Goal: Transaction & Acquisition: Purchase product/service

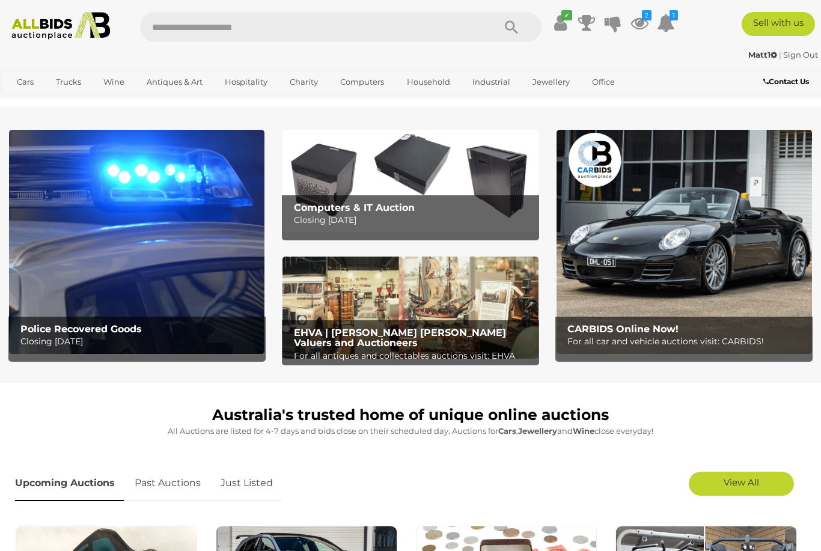
click at [145, 270] on img at bounding box center [136, 242] width 255 height 224
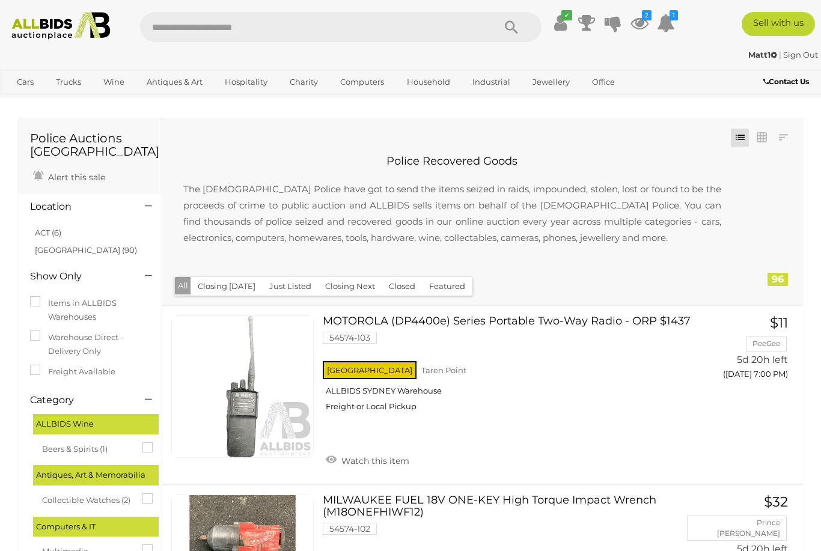
click at [57, 234] on link "ACT (6)" at bounding box center [48, 233] width 26 height 10
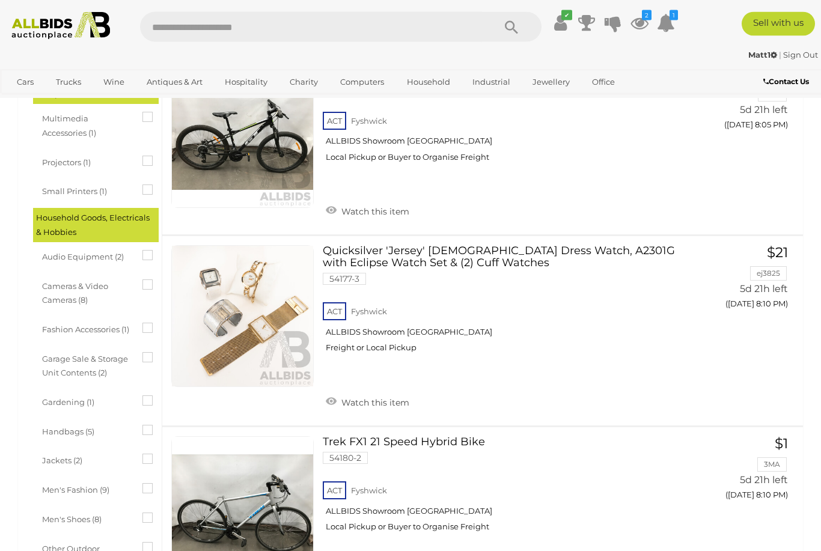
scroll to position [427, 0]
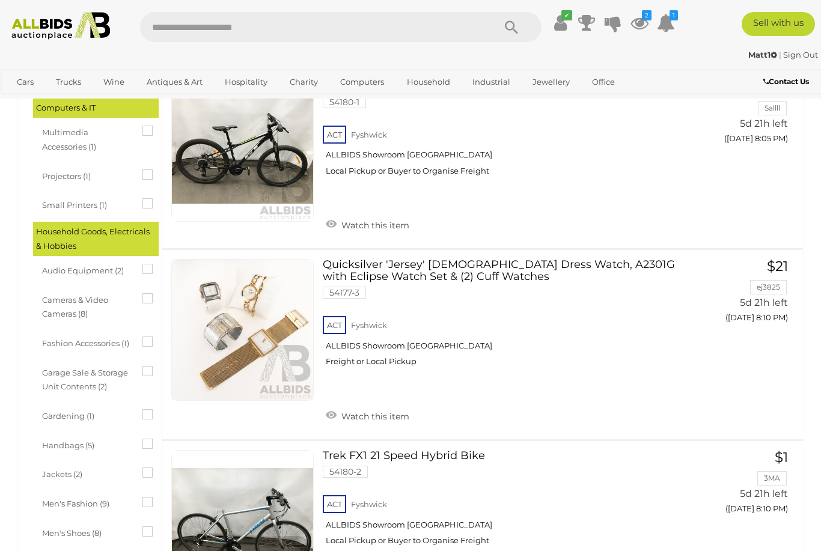
click at [78, 31] on img at bounding box center [60, 26] width 109 height 28
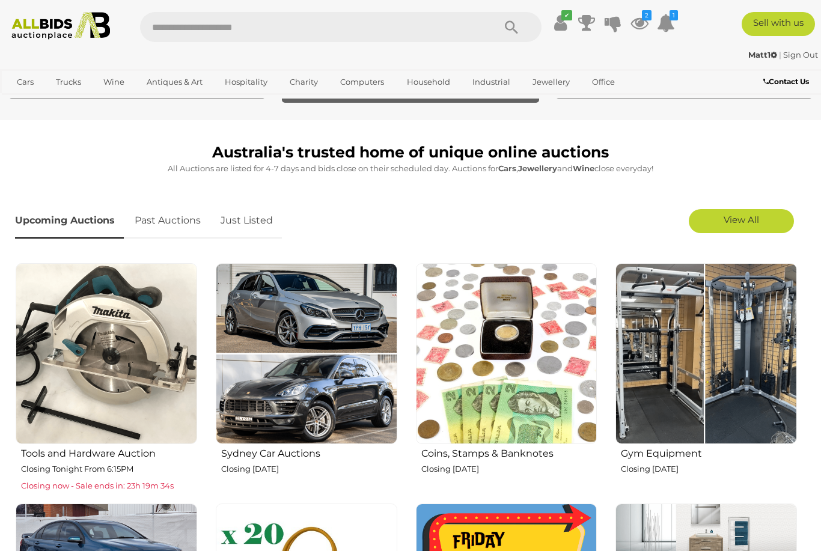
scroll to position [281, 0]
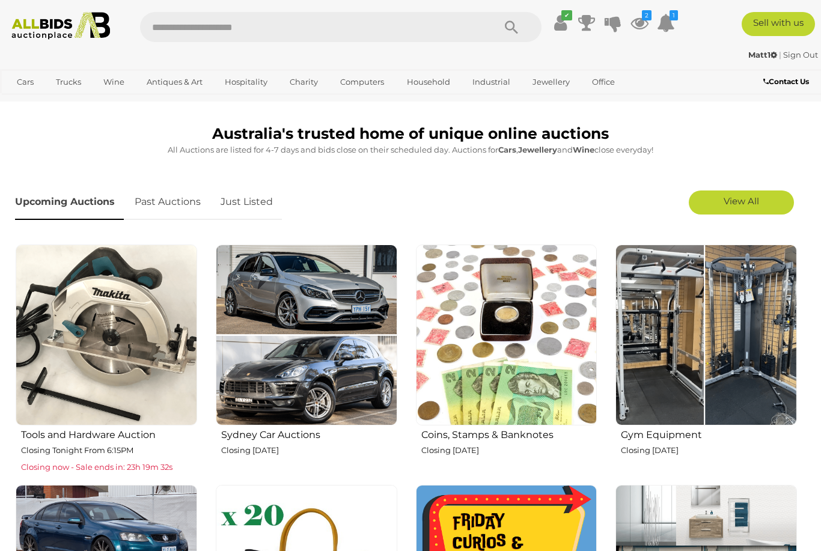
click at [563, 386] on img at bounding box center [507, 336] width 182 height 182
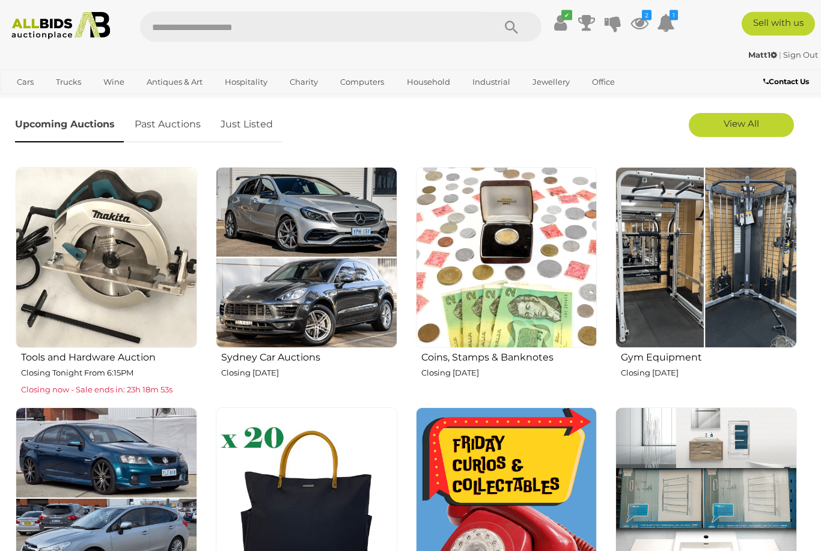
scroll to position [359, 0]
click at [115, 287] on img at bounding box center [107, 258] width 182 height 182
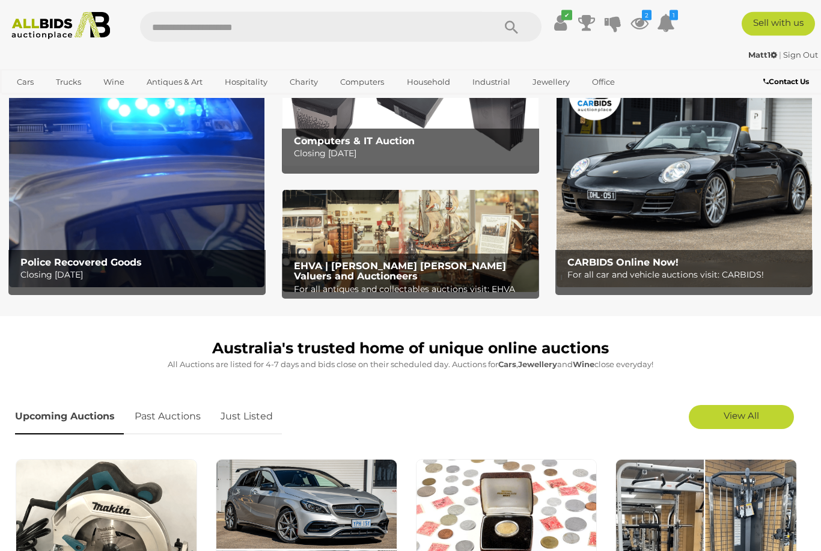
scroll to position [0, 0]
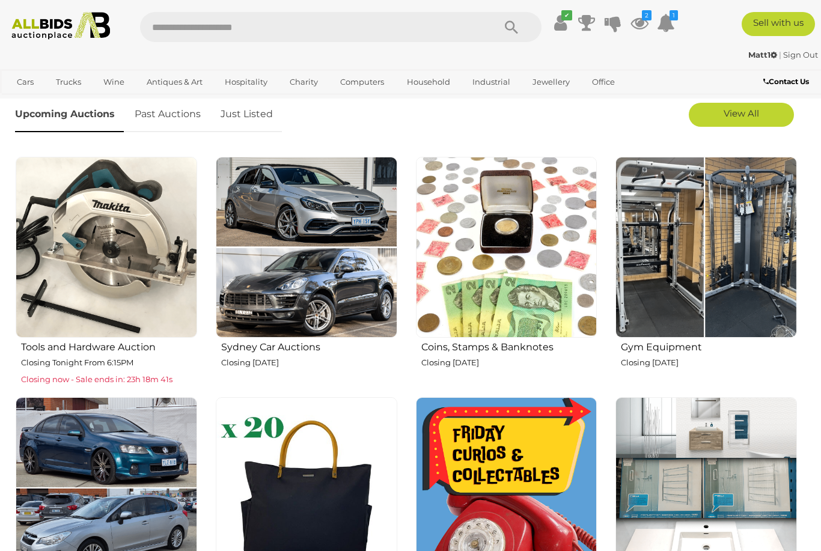
scroll to position [372, 0]
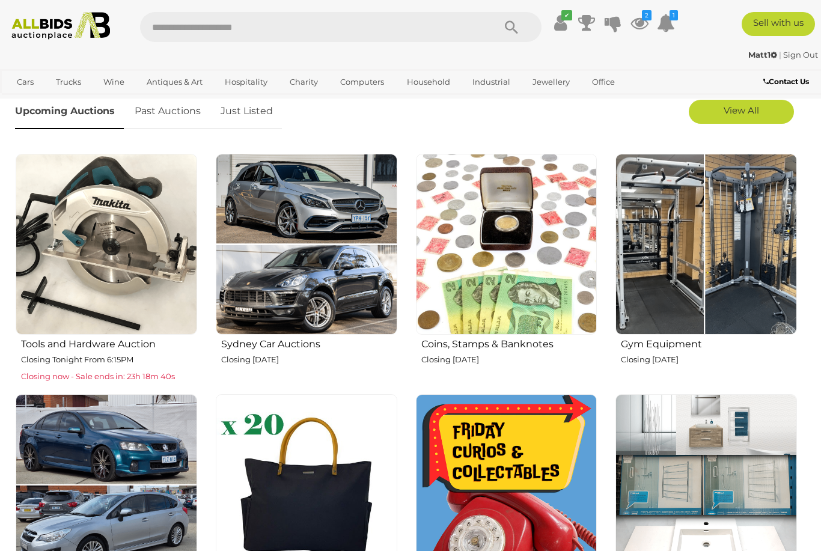
click at [706, 301] on img at bounding box center [707, 245] width 182 height 182
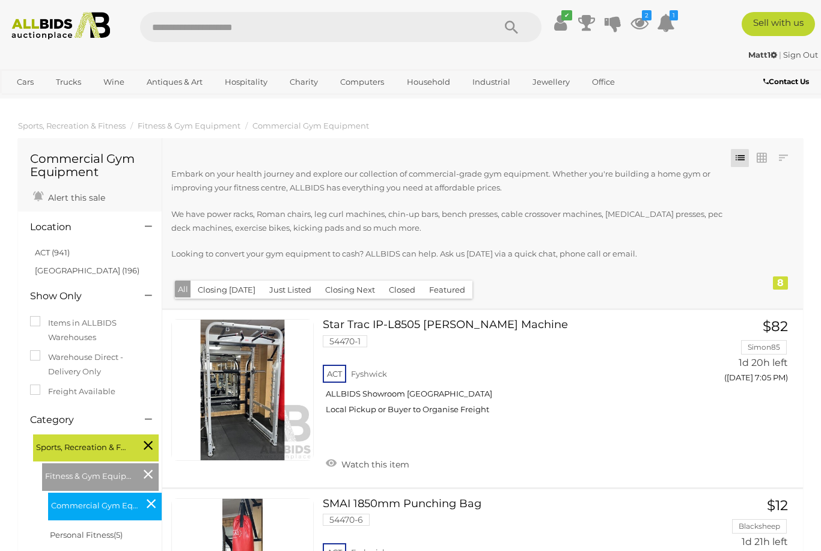
click at [63, 249] on link "ACT (941)" at bounding box center [52, 253] width 35 height 10
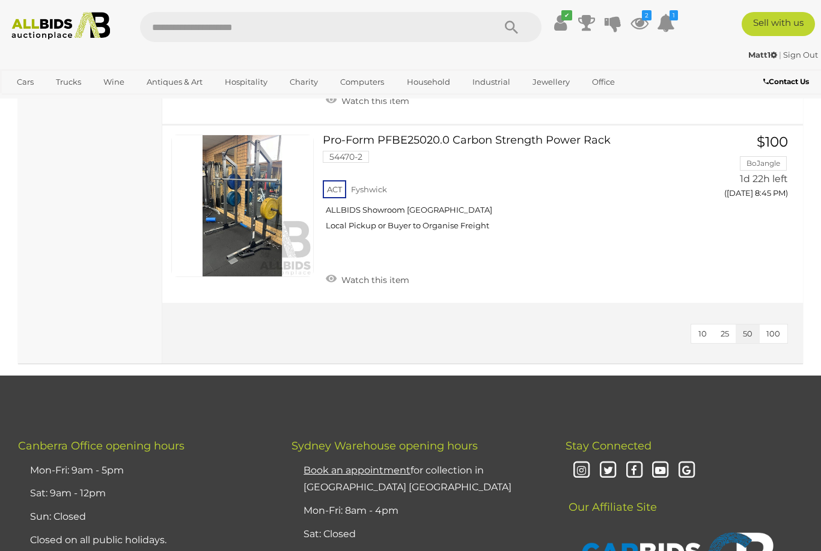
scroll to position [1351, 0]
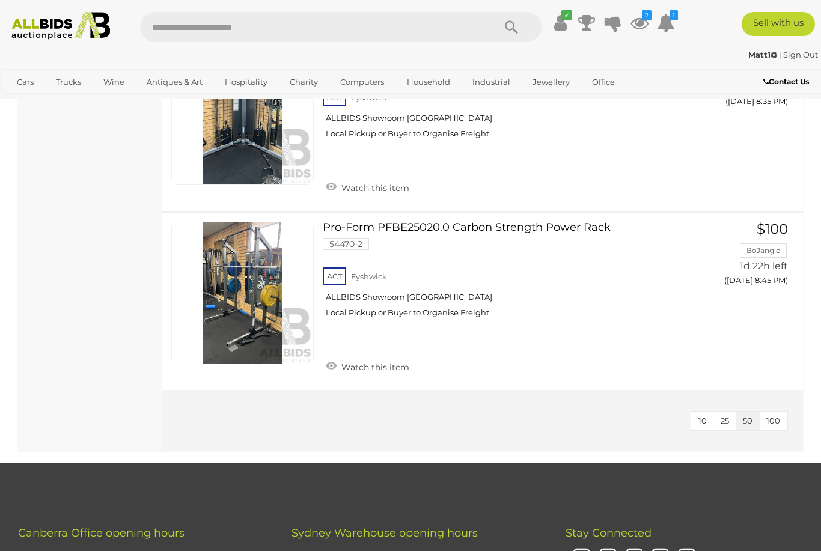
click at [90, 32] on img at bounding box center [60, 26] width 109 height 28
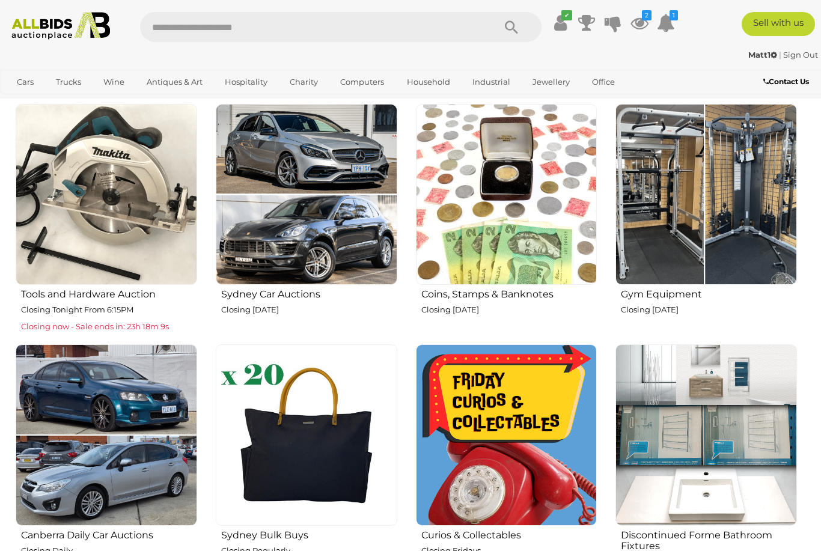
scroll to position [421, 0]
click at [511, 435] on img at bounding box center [507, 436] width 182 height 182
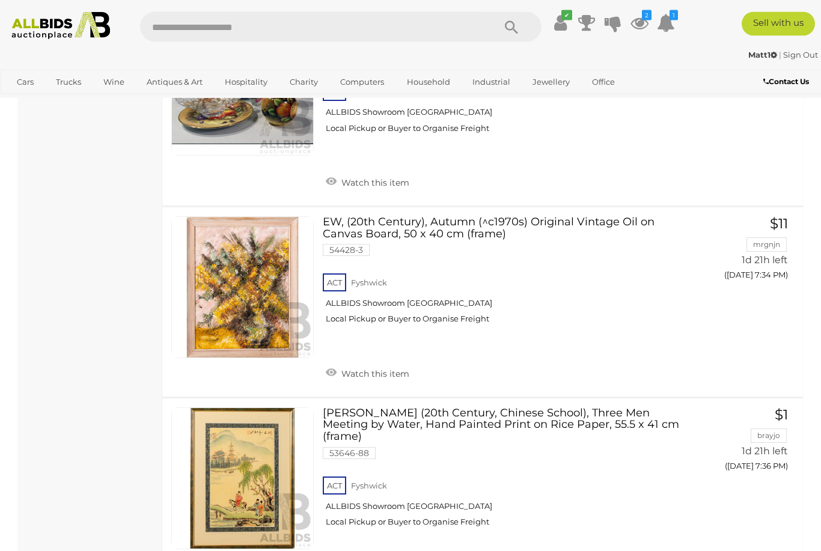
scroll to position [6471, 0]
click at [94, 30] on img at bounding box center [60, 26] width 109 height 28
